Goal: Information Seeking & Learning: Find specific fact

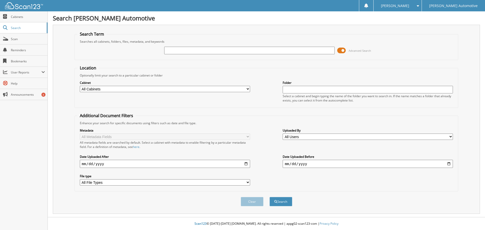
click at [202, 51] on input "text" at bounding box center [249, 51] width 170 height 8
type input "25785"
click at [270, 197] on button "Search" at bounding box center [281, 201] width 23 height 9
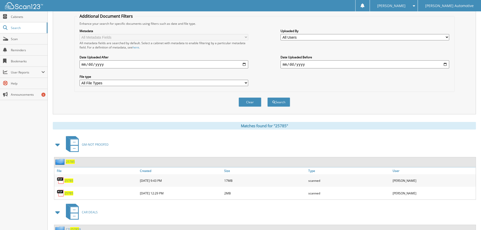
scroll to position [101, 0]
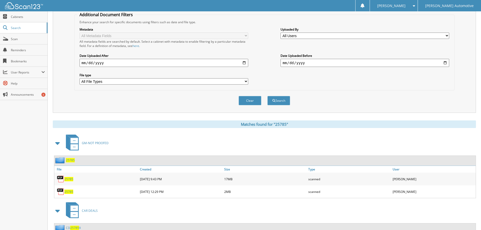
click at [70, 179] on span "25785" at bounding box center [68, 179] width 9 height 4
click at [69, 179] on span "25785" at bounding box center [68, 179] width 9 height 4
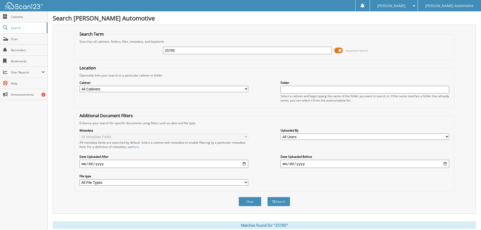
drag, startPoint x: 181, startPoint y: 51, endPoint x: 97, endPoint y: 43, distance: 84.8
click at [97, 43] on fieldset "Search Term Searches all cabinets, folders, files, metadata, and keywords 25785…" at bounding box center [264, 45] width 381 height 29
type input "25768"
click at [268, 197] on button "Search" at bounding box center [279, 201] width 23 height 9
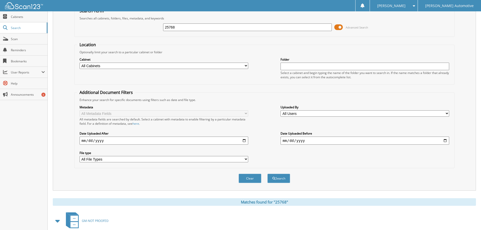
scroll to position [97, 0]
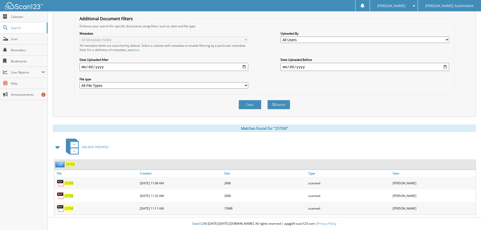
click at [69, 182] on span "25768" at bounding box center [68, 183] width 9 height 4
click at [69, 194] on span "25768" at bounding box center [68, 196] width 9 height 4
click at [70, 208] on span "25768" at bounding box center [68, 208] width 9 height 4
click at [67, 207] on span "25768" at bounding box center [68, 208] width 9 height 4
